Goal: Task Accomplishment & Management: Complete application form

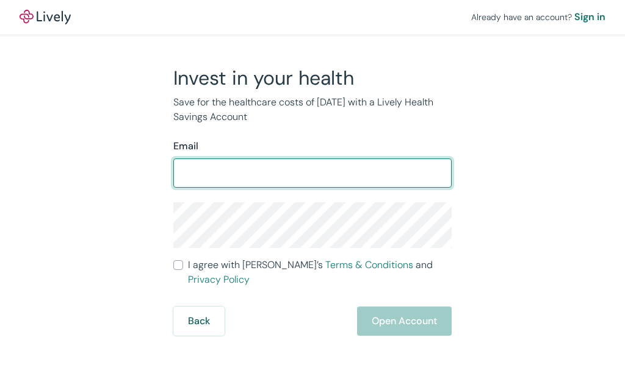
click at [325, 174] on input "Email" at bounding box center [312, 173] width 278 height 24
click at [270, 171] on input "[EMAIL_ADDRESS][DOMAIN_NAME]" at bounding box center [312, 173] width 278 height 24
type input "[EMAIL_ADDRESS][DOMAIN_NAME]"
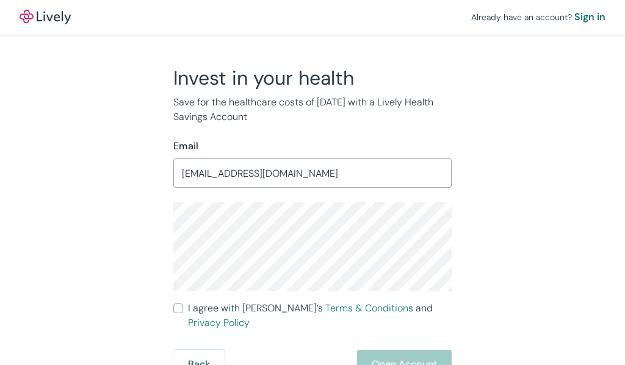
click at [179, 310] on input "I agree with Lively’s Terms & Conditions and Privacy Policy" at bounding box center [178, 309] width 10 height 10
checkbox input "true"
click at [414, 351] on button "Open Account" at bounding box center [404, 364] width 95 height 29
